Goal: Task Accomplishment & Management: Use online tool/utility

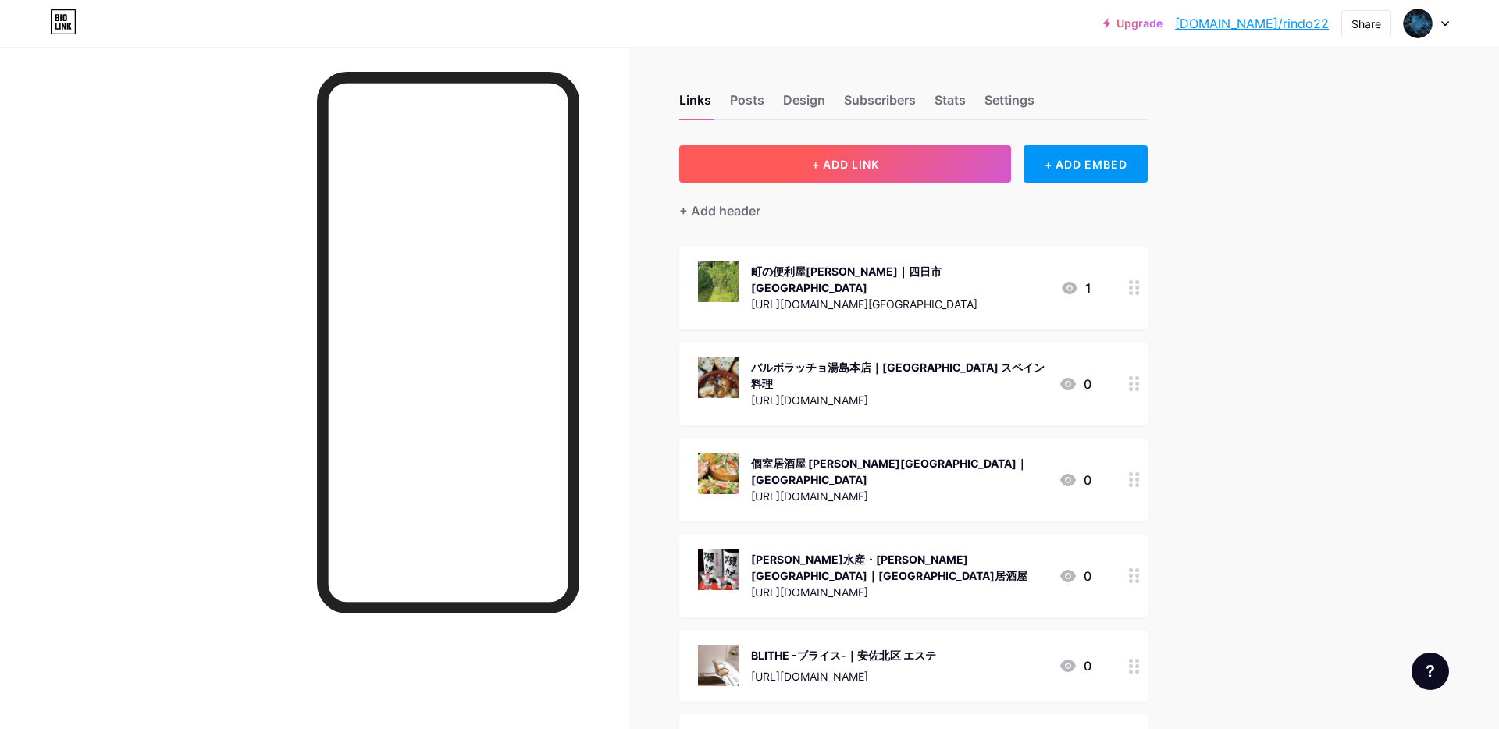
click at [872, 166] on span "+ ADD LINK" at bounding box center [845, 164] width 67 height 13
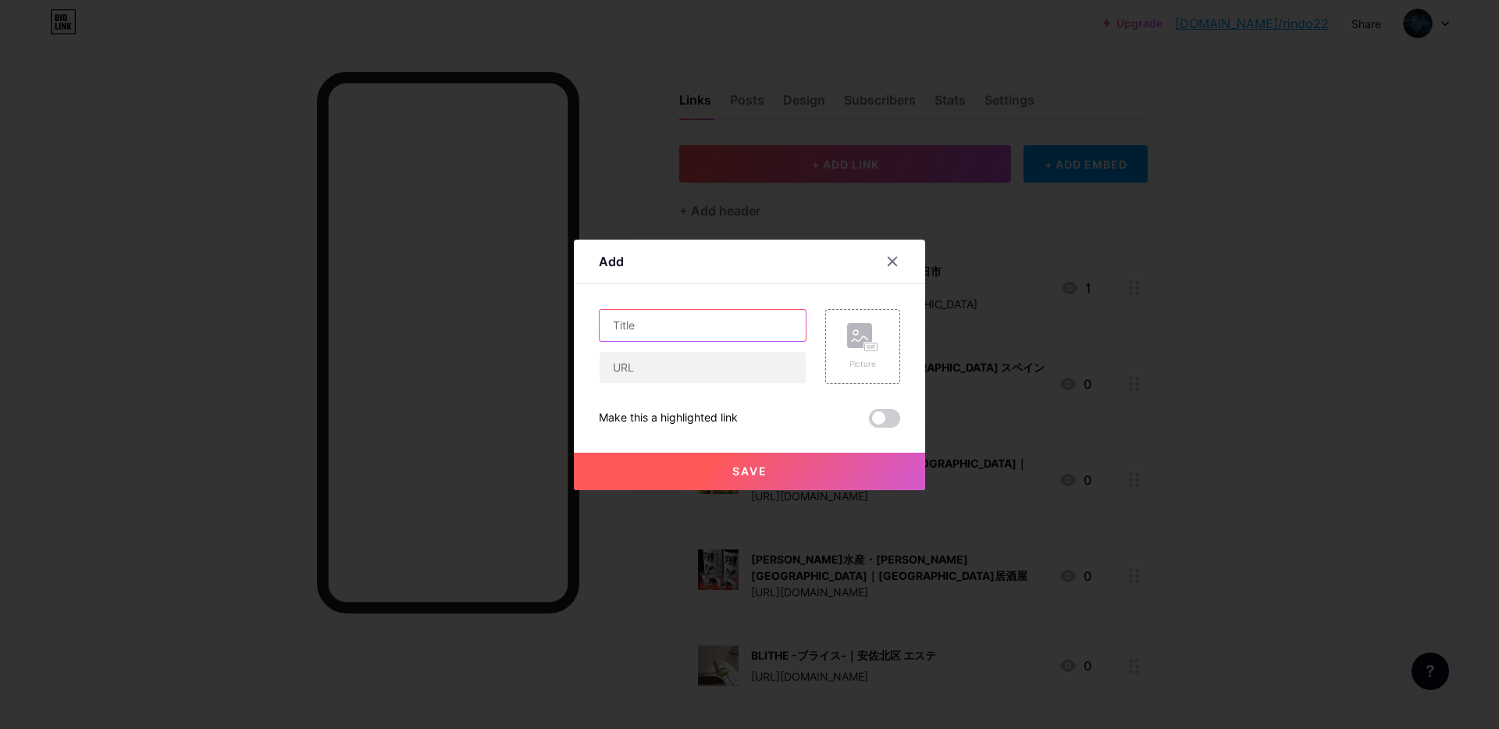
click at [646, 327] on input "text" at bounding box center [703, 325] width 206 height 31
paste input "個別指導塾 囘｜下関市 個別指導塾"
type input "個別指導塾 囘｜下関市 個別指導塾"
click at [681, 369] on input "text" at bounding box center [703, 367] width 206 height 31
paste input "[URL][DOMAIN_NAME]"
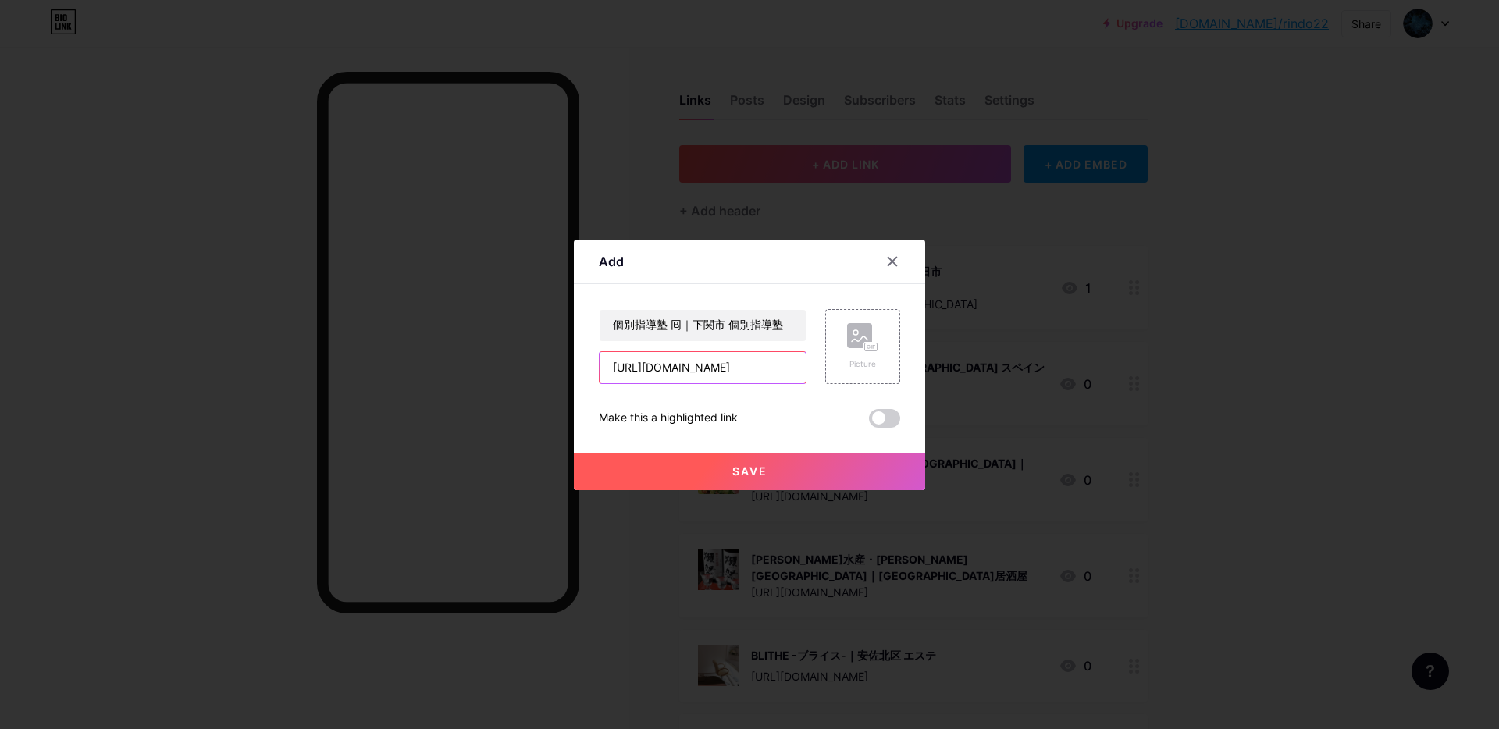
scroll to position [0, 56]
type input "[URL][DOMAIN_NAME]"
click at [858, 331] on circle at bounding box center [855, 332] width 5 height 5
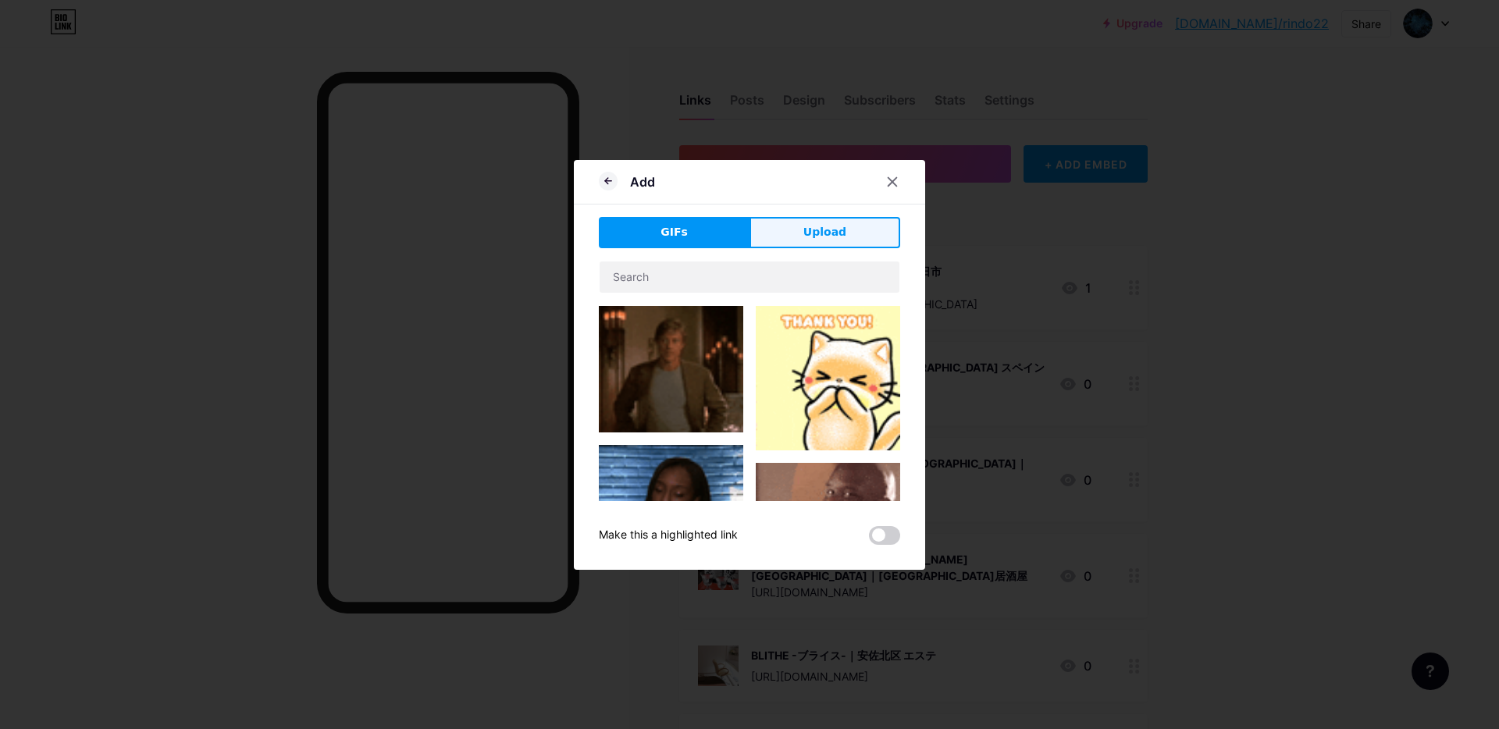
click at [816, 229] on span "Upload" at bounding box center [824, 232] width 43 height 16
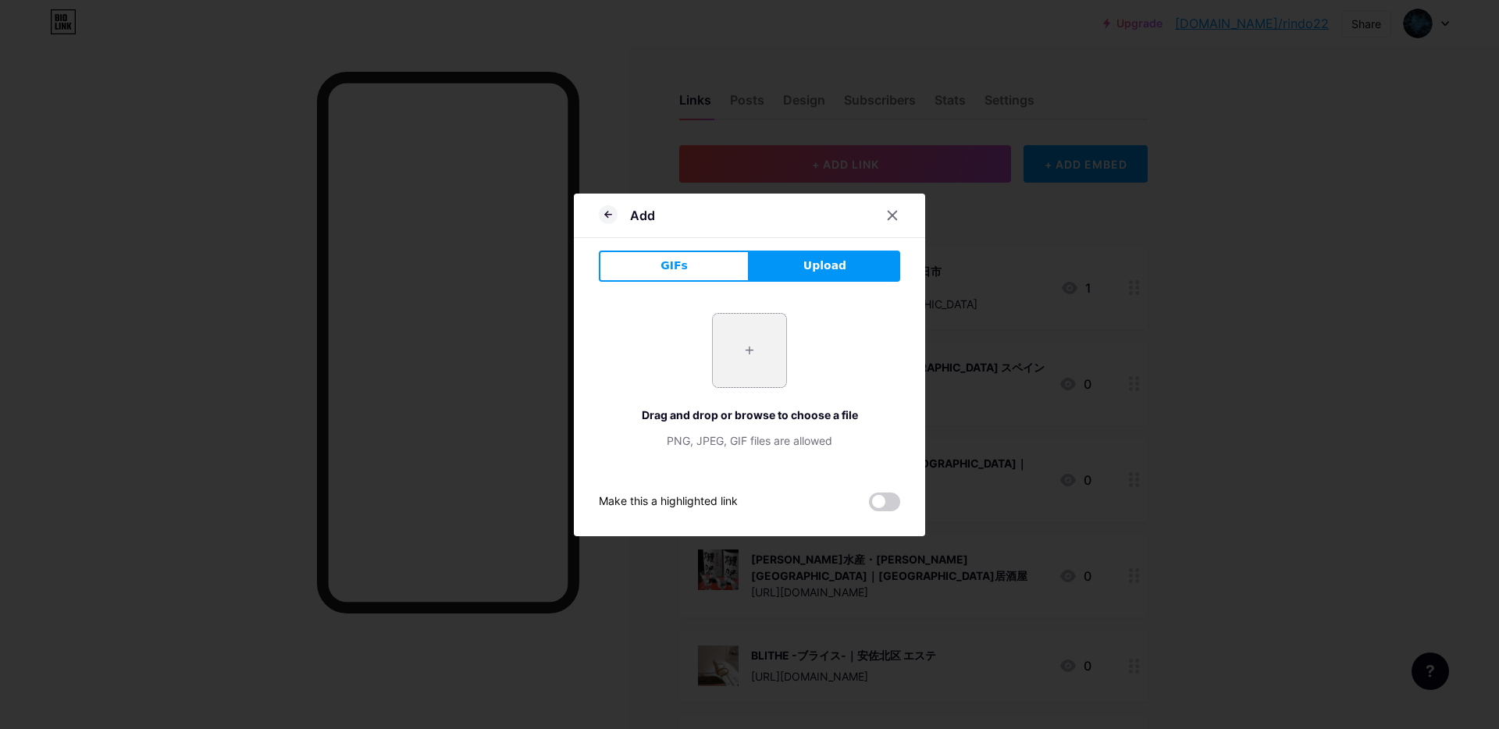
click at [738, 358] on input "file" at bounding box center [749, 350] width 73 height 73
type input "C:\fakepath\スクリーンショット [DATE] 9.27.05.jpg"
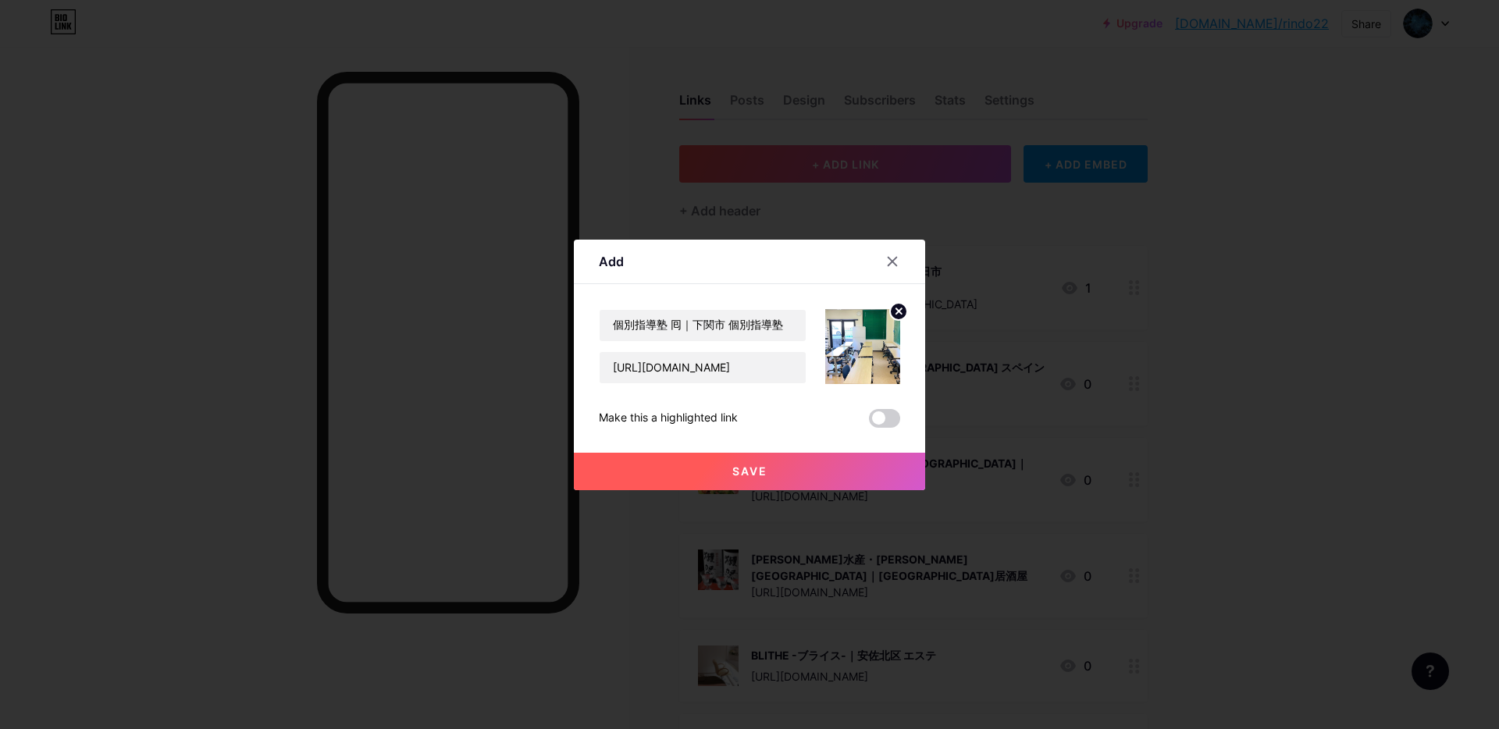
click at [745, 478] on button "Save" at bounding box center [749, 471] width 351 height 37
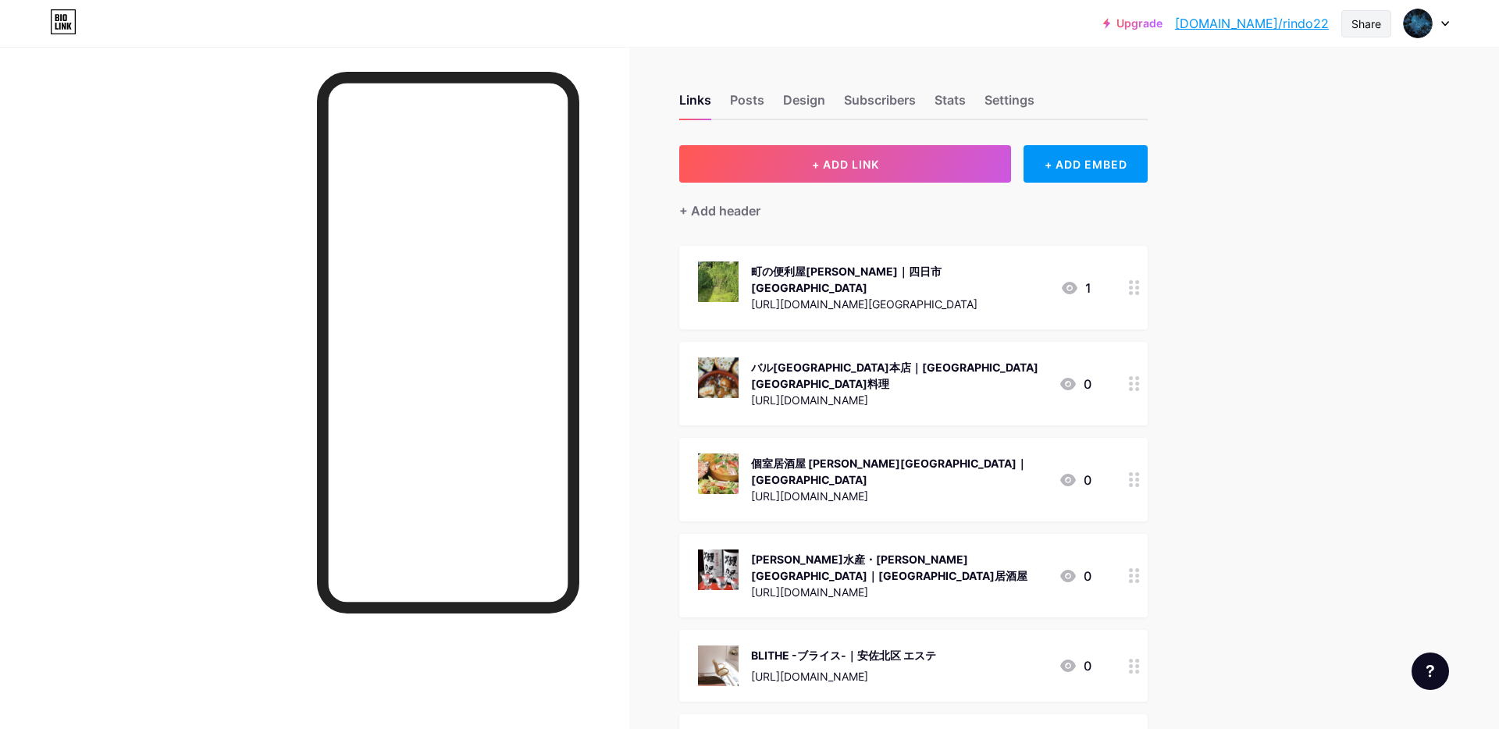
click at [1366, 20] on div "Share" at bounding box center [1366, 24] width 30 height 16
click at [1251, 82] on div "Copy link" at bounding box center [1237, 80] width 58 height 19
